Goal: Transaction & Acquisition: Purchase product/service

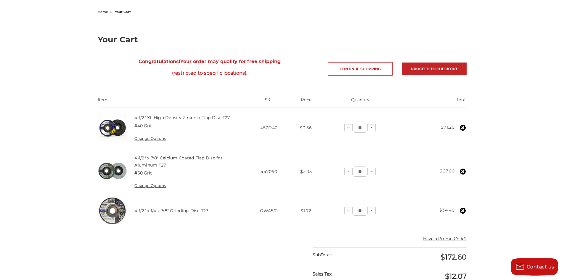
scroll to position [59, 0]
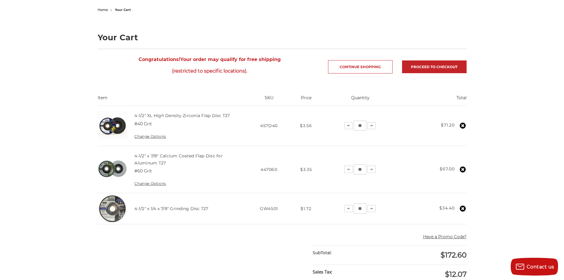
click at [305, 101] on th "Price" at bounding box center [306, 100] width 30 height 11
click at [305, 100] on th "Price" at bounding box center [306, 100] width 30 height 11
click at [314, 81] on main "home your cart Your Cart Congratulations! Your order may qualify for free shipp…" at bounding box center [281, 239] width 375 height 466
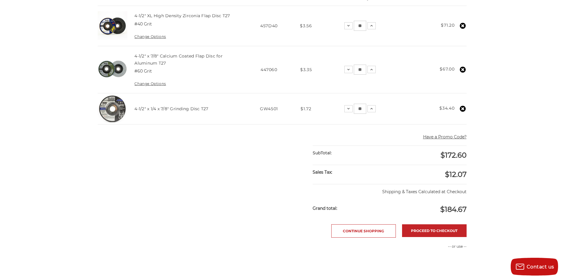
scroll to position [177, 0]
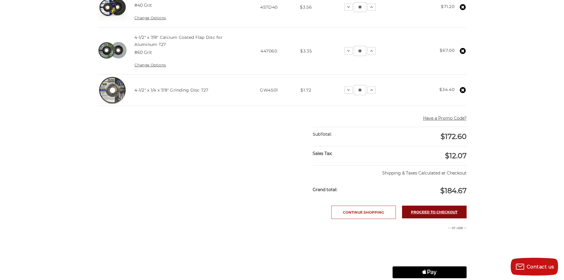
click at [431, 214] on link "Proceed to checkout" at bounding box center [434, 211] width 64 height 13
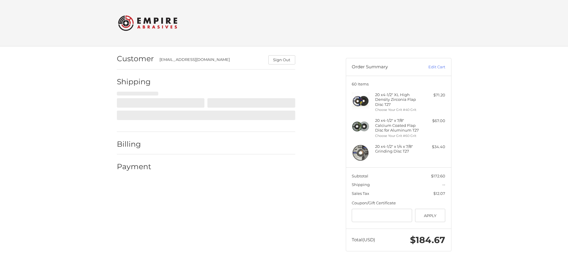
select select "**"
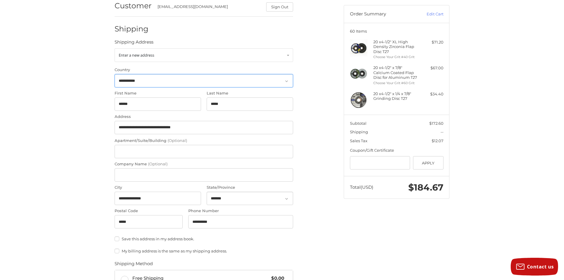
scroll to position [59, 0]
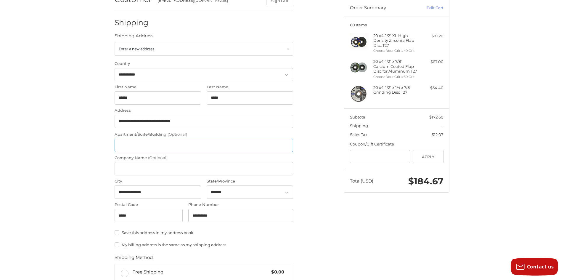
click at [146, 148] on input "Apartment/Suite/Building (Optional)" at bounding box center [203, 144] width 178 height 13
click at [146, 146] on input "Apartment/Suite/Building (Optional)" at bounding box center [203, 144] width 178 height 13
click at [147, 144] on input "Apartment/Suite/Building (Optional)" at bounding box center [203, 144] width 178 height 13
click at [153, 173] on input "Company Name (Optional)" at bounding box center [203, 168] width 178 height 13
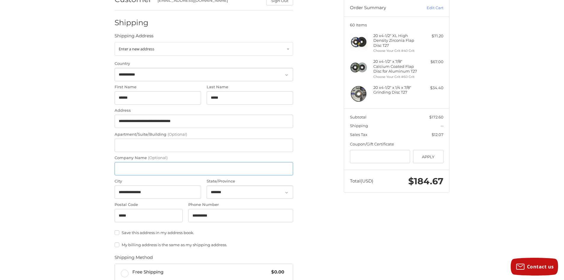
click at [153, 173] on input "Company Name (Optional)" at bounding box center [203, 168] width 178 height 13
type input "**********"
click at [335, 124] on div "**********" at bounding box center [224, 193] width 229 height 413
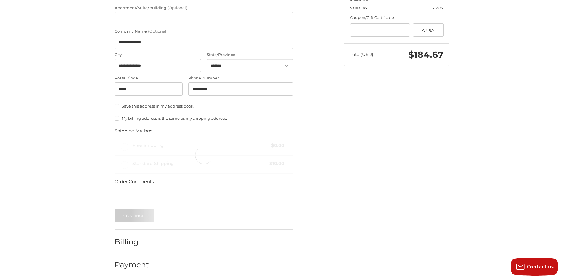
scroll to position [186, 0]
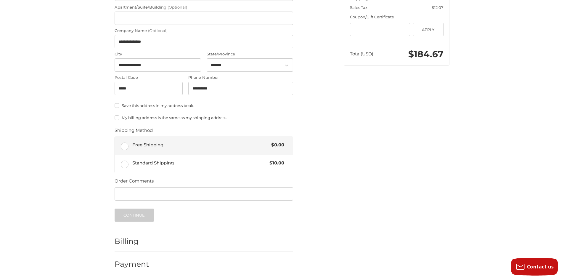
click at [121, 149] on label "Free Shipping $0.00" at bounding box center [204, 146] width 178 height 18
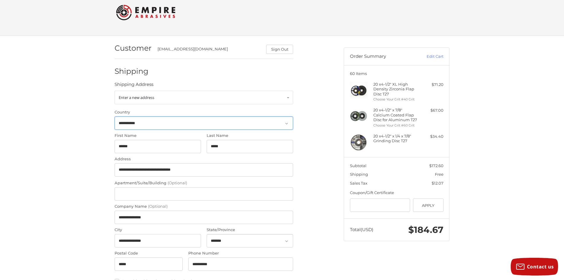
scroll to position [9, 0]
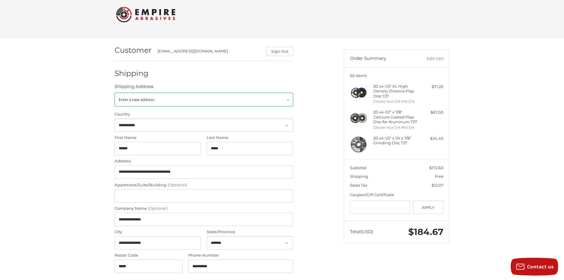
click at [206, 104] on link "Enter a new address" at bounding box center [203, 100] width 178 height 14
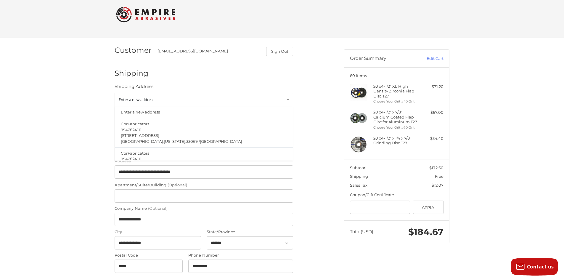
click at [325, 100] on div "**********" at bounding box center [224, 244] width 229 height 413
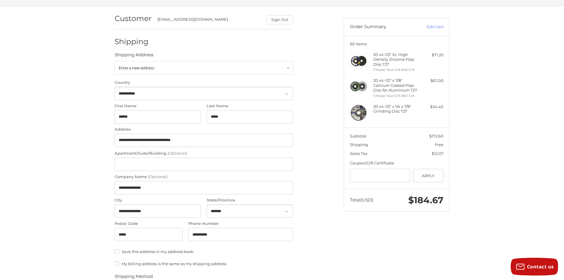
scroll to position [68, 0]
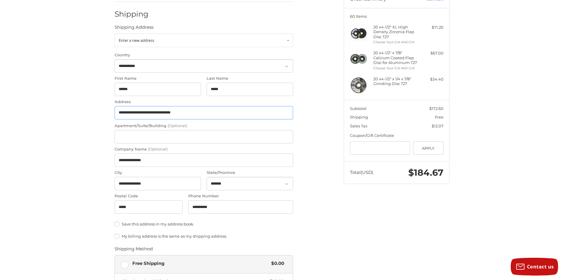
drag, startPoint x: 195, startPoint y: 117, endPoint x: 157, endPoint y: 116, distance: 38.2
click at [157, 116] on input "**********" at bounding box center [203, 112] width 178 height 13
type input "**********"
click at [328, 94] on div "**********" at bounding box center [224, 185] width 229 height 413
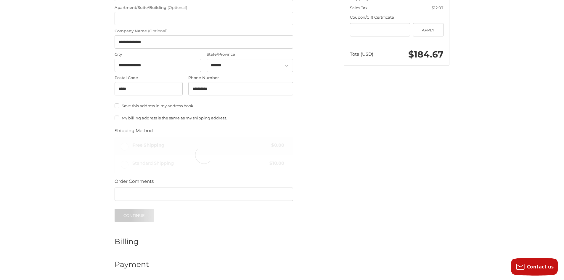
scroll to position [186, 0]
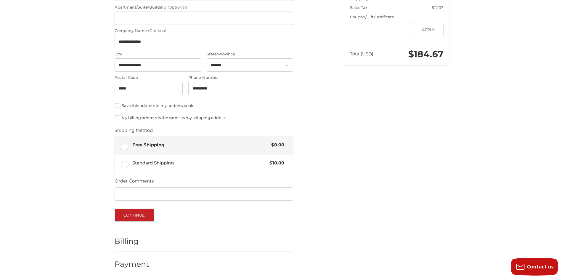
click at [134, 208] on form "**********" at bounding box center [203, 68] width 178 height 306
click at [136, 213] on button "Continue" at bounding box center [133, 214] width 39 height 13
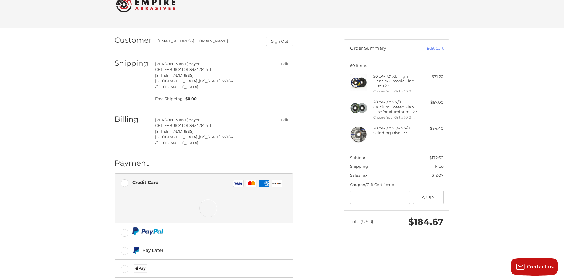
scroll to position [41, 0]
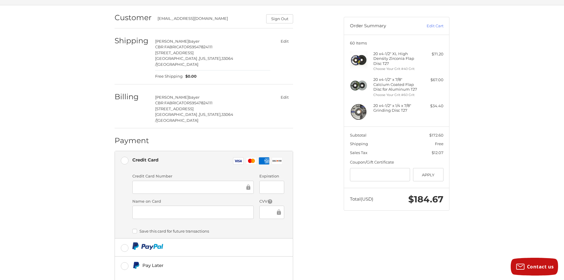
click at [326, 80] on div "Customer cbr@cbrfabricators.com Sign Out Shipping joshua bayer CBR FABRICATORS …" at bounding box center [224, 168] width 229 height 327
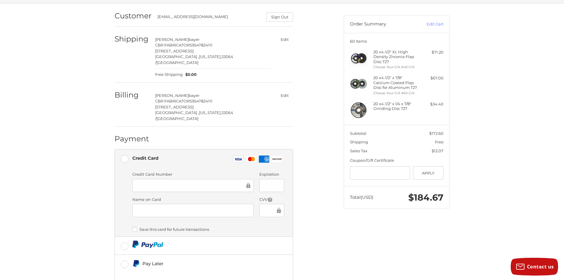
scroll to position [88, 0]
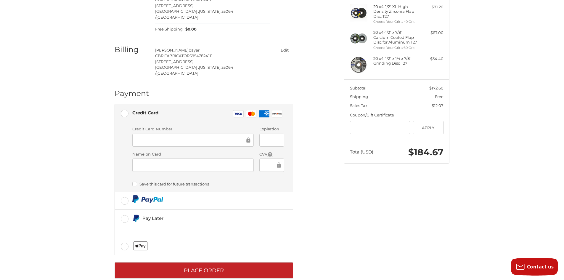
click at [170, 133] on div at bounding box center [192, 139] width 121 height 13
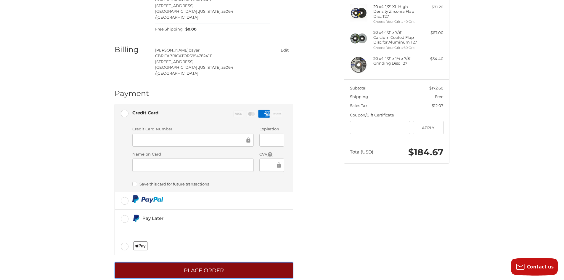
click at [212, 262] on button "Place Order" at bounding box center [203, 270] width 178 height 16
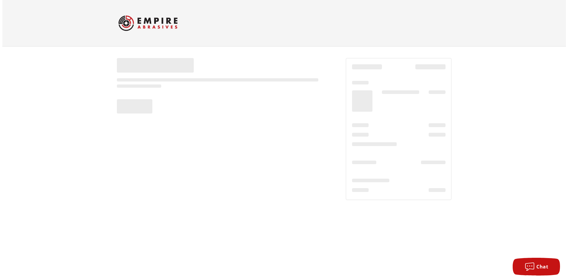
scroll to position [0, 0]
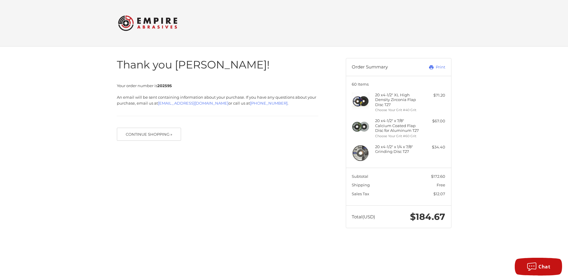
click at [394, 130] on h4 "20 x 4-1/2" x 7/8" Calcium Coated Flap Disc for Aluminum T27" at bounding box center [397, 125] width 45 height 14
click at [409, 106] on h4 "20 x 4-1/2" XL High Density Zirconia Flap Disc T27" at bounding box center [397, 99] width 45 height 14
click at [444, 117] on ul "20 x 4-1/2" XL High Density Zirconia Flap Disc T27 Choose Your Grit #40 Grit $7…" at bounding box center [398, 126] width 93 height 69
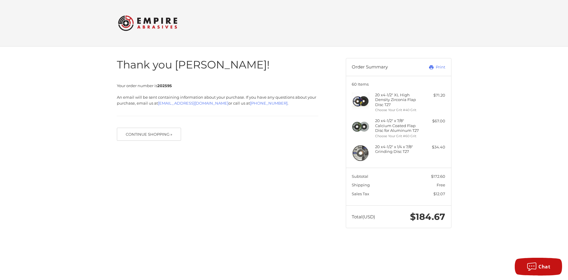
click at [444, 117] on ul "20 x 4-1/2" XL High Density Zirconia Flap Disc T27 Choose Your Grit #40 Grit $7…" at bounding box center [398, 126] width 93 height 69
click at [444, 85] on h3 "60 Items" at bounding box center [398, 84] width 93 height 5
click at [365, 182] on section "Subtotal $172.60 Shipping Free Sales Tax $12.07" at bounding box center [398, 186] width 105 height 38
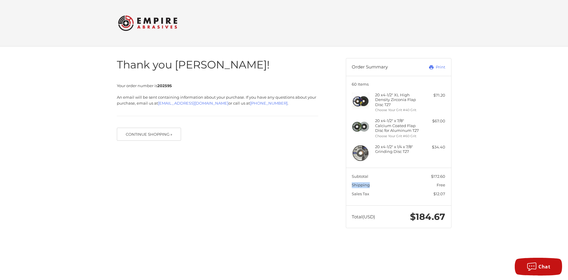
click at [365, 182] on section "Subtotal $172.60 Shipping Free Sales Tax $12.07" at bounding box center [398, 186] width 105 height 38
click at [375, 195] on span "Sales Tax" at bounding box center [380, 194] width 56 height 6
drag, startPoint x: 367, startPoint y: 194, endPoint x: 351, endPoint y: 176, distance: 24.1
click at [351, 176] on section "Subtotal $172.60 Shipping Free Sales Tax $12.07" at bounding box center [398, 186] width 105 height 38
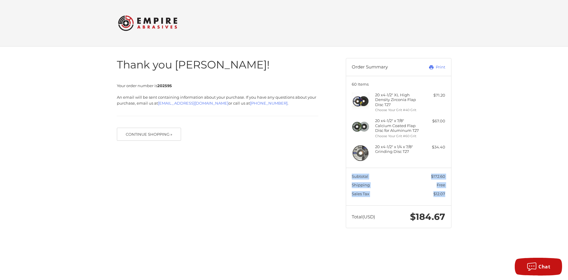
drag, startPoint x: 350, startPoint y: 175, endPoint x: 452, endPoint y: 196, distance: 104.4
click at [452, 196] on aside "Order Summary Print 60 Items 20 x 4-1/2" XL High Density Zirconia Flap Disc T27…" at bounding box center [398, 139] width 114 height 187
click at [467, 179] on div "Thank you joshua! Your order number is 202595 An email will be sent containing …" at bounding box center [284, 142] width 568 height 193
click at [482, 66] on div "Thank you joshua! Your order number is 202595 An email will be sent containing …" at bounding box center [284, 142] width 568 height 193
click at [361, 84] on h3 "60 Items" at bounding box center [398, 84] width 93 height 5
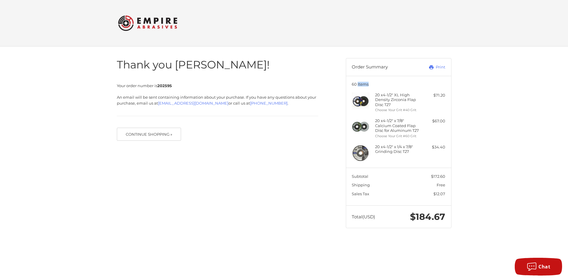
click at [361, 84] on h3 "60 Items" at bounding box center [398, 84] width 93 height 5
click at [344, 54] on aside "Order Summary Print 60 Items 20 x 4-1/2" XL High Density Zirconia Flap Disc T27…" at bounding box center [398, 139] width 114 height 187
click at [362, 65] on h3 "Order Summary" at bounding box center [384, 67] width 64 height 6
